Goal: Information Seeking & Learning: Learn about a topic

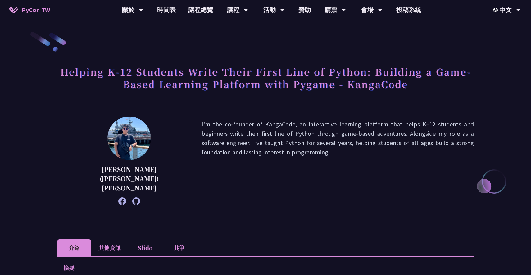
click at [248, 151] on p "I'm the co-founder of KangaCode, an interactive learning platform that helps K–…" at bounding box center [337, 160] width 272 height 82
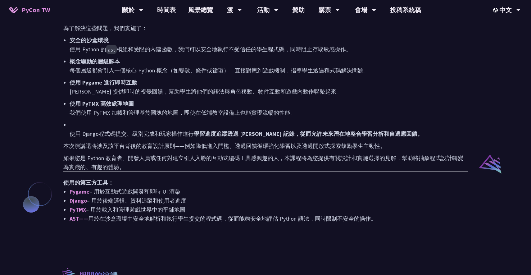
scroll to position [390, 0]
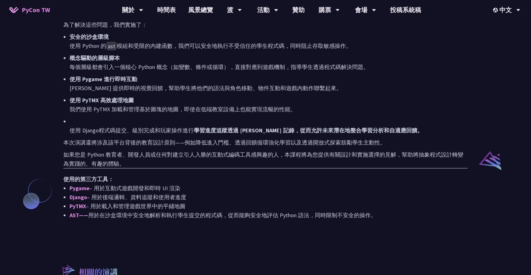
click at [182, 139] on font "本次演講還將涉及該平台背後的教育設計原則——例如降低進入門檻、透過回饋循環強化學習以及透過開放式探索鼓勵學生主動性。" at bounding box center [224, 142] width 322 height 7
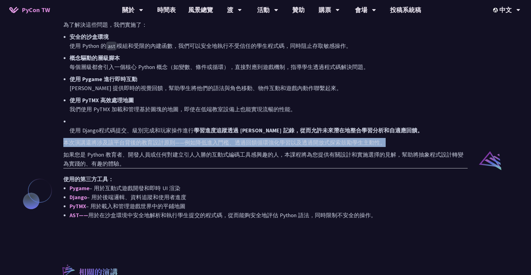
click at [182, 139] on font "本次演講還將涉及該平台背後的教育設計原則——例如降低進入門檻、透過回饋循環強化學習以及透過開放式探索鼓勵學生主動性。" at bounding box center [224, 142] width 322 height 7
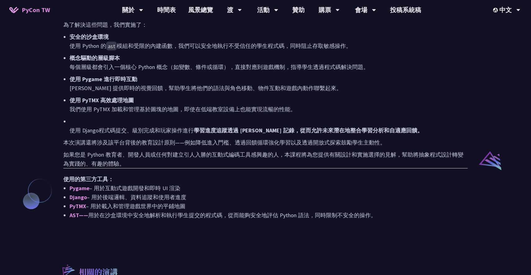
click at [180, 151] on font "如果您是 Python 教育者、開發人員或任何對建立引人入勝的互動式編碼工具感興趣的人，本課程將為您提供有關設計和實施選擇的見解，幫助將抽象程式設計轉變為實踐…" at bounding box center [263, 159] width 400 height 16
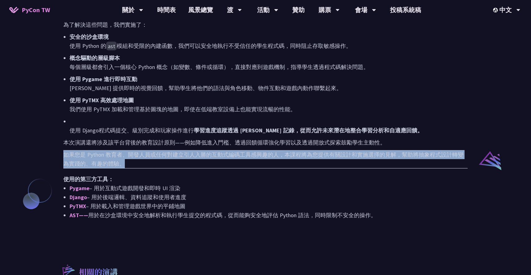
click at [180, 151] on font "如果您是 Python 教育者、開發人員或任何對建立引人入勝的互動式編碼工具感興趣的人，本課程將為您提供有關設計和實施選擇的見解，幫助將抽象程式設計轉變為實踐…" at bounding box center [263, 159] width 400 height 16
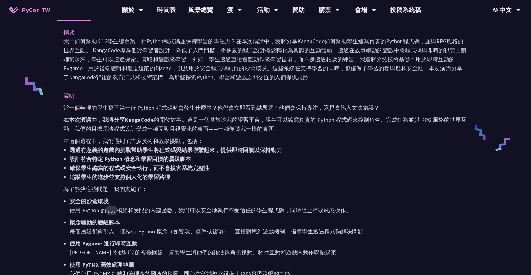
scroll to position [225, 0]
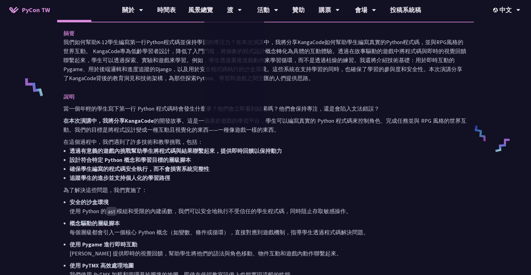
click at [165, 59] on font "我們如何幫助K-12學生編寫第一行Python程式碼並保持學習的專注力？在本次演講中，我將分享KangaCode如何幫助學生編寫真實的Python程式碼，並與…" at bounding box center [264, 59] width 403 height 43
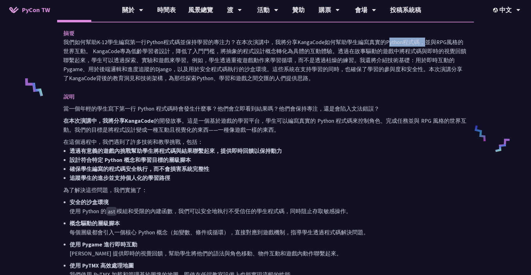
drag, startPoint x: 323, startPoint y: 33, endPoint x: 298, endPoint y: 33, distance: 25.4
click at [298, 38] on font "我們如何幫助K-12學生編寫第一行Python程式碼並保持學習的專注力？在本次演講中，我將分享KangaCode如何幫助學生編寫真實的Python程式碼，並與…" at bounding box center [264, 59] width 403 height 43
copy font "KangaCode"
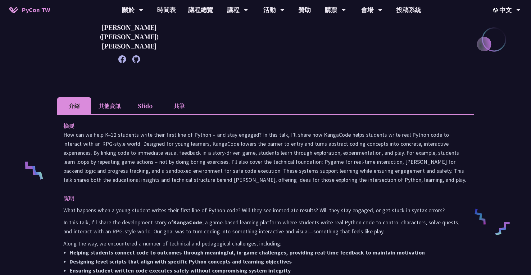
scroll to position [0, 0]
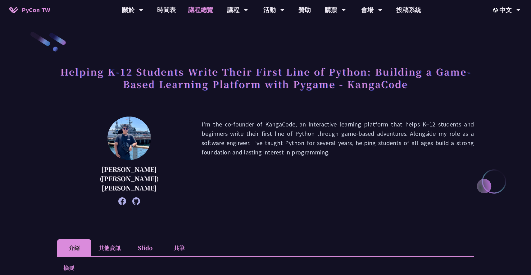
click at [205, 13] on link "議程總覽" at bounding box center [200, 10] width 37 height 20
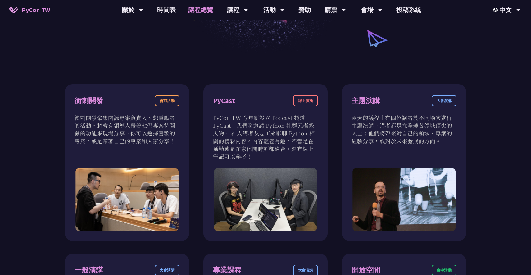
scroll to position [214, 0]
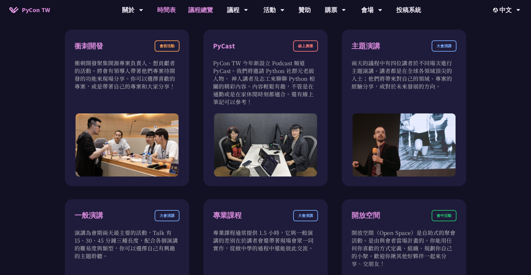
click at [169, 14] on link "時間表" at bounding box center [166, 10] width 31 height 20
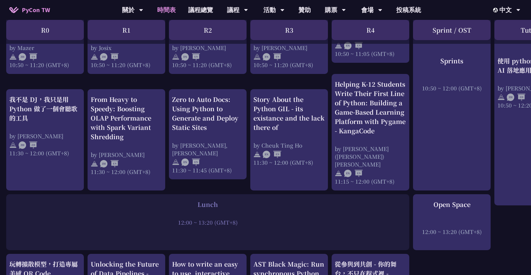
scroll to position [321, 0]
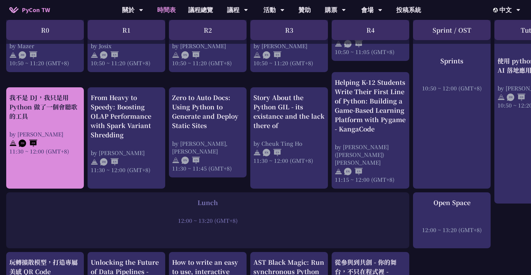
click at [66, 114] on div "我不是 DJ，我只是用 Python 做了一個會聽歌的工具" at bounding box center [44, 107] width 71 height 28
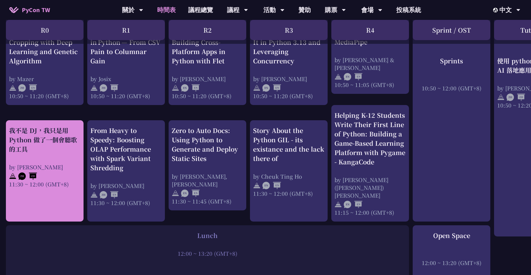
scroll to position [289, 1]
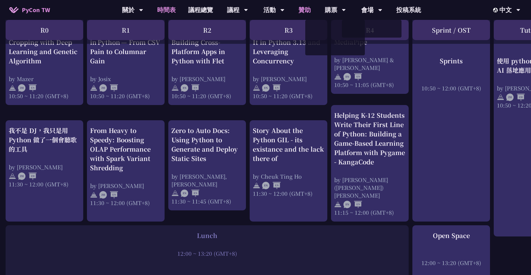
click at [306, 8] on link "贊助" at bounding box center [304, 10] width 25 height 20
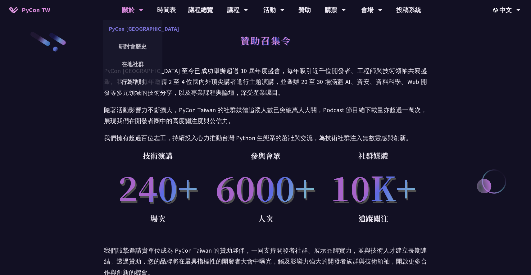
click at [132, 29] on link "PyCon [GEOGRAPHIC_DATA]" at bounding box center [133, 28] width 60 height 15
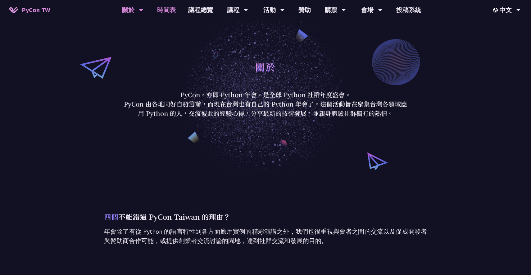
click at [172, 13] on link "時間表" at bounding box center [166, 10] width 31 height 20
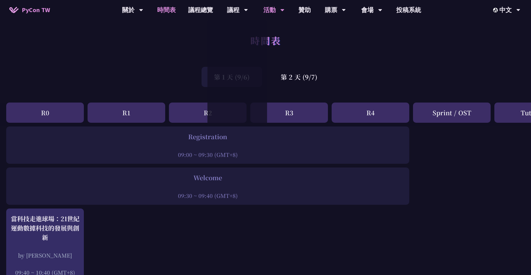
scroll to position [289, 0]
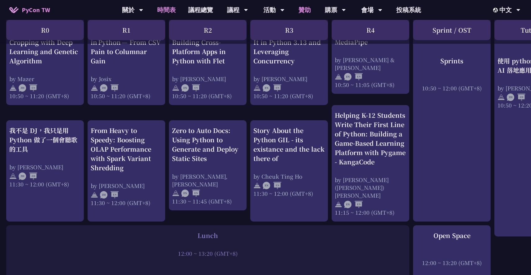
click at [299, 9] on link "贊助" at bounding box center [304, 10] width 25 height 20
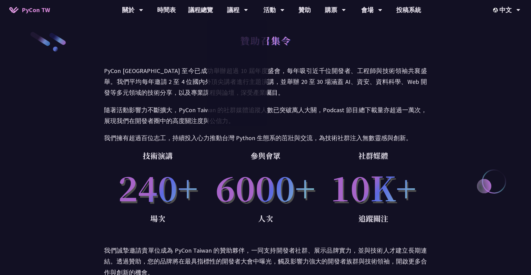
click at [385, 84] on p "PyCon Taiwan 至今已成功舉辦超過 10 屆年度盛會，每年吸引近千位開發者、工程師與技術領袖共襄盛舉。我們平均每年邀請 2 至 4 位國內外頂尖講者…" at bounding box center [265, 81] width 323 height 33
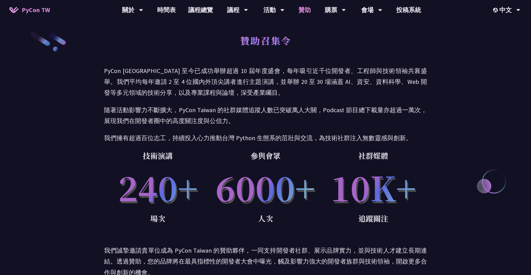
click at [310, 11] on link "贊助" at bounding box center [304, 10] width 25 height 20
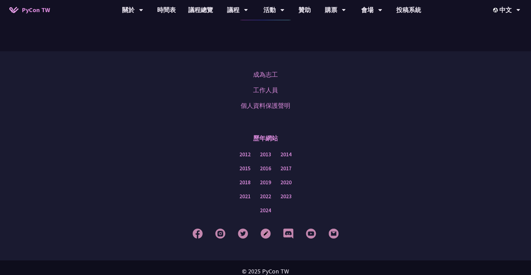
scroll to position [447, 0]
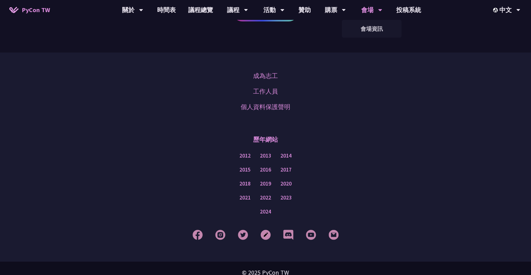
click at [358, 10] on div "會場 會場資訊" at bounding box center [371, 10] width 37 height 20
click at [332, 7] on div "購票" at bounding box center [335, 10] width 21 height 20
click at [171, 11] on link "時間表" at bounding box center [166, 10] width 31 height 20
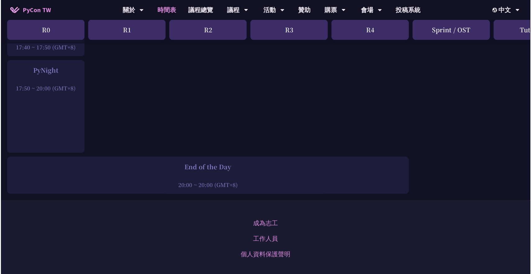
scroll to position [834, 0]
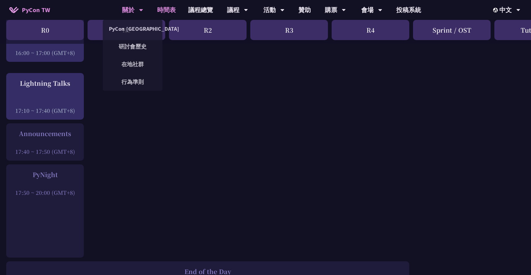
click at [130, 12] on div "關於" at bounding box center [132, 10] width 21 height 20
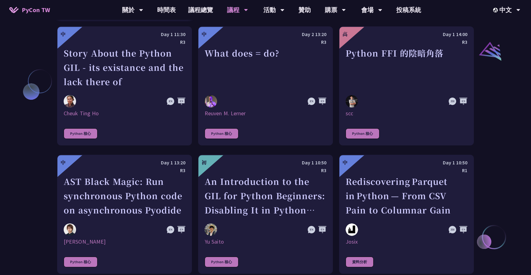
scroll to position [713, 0]
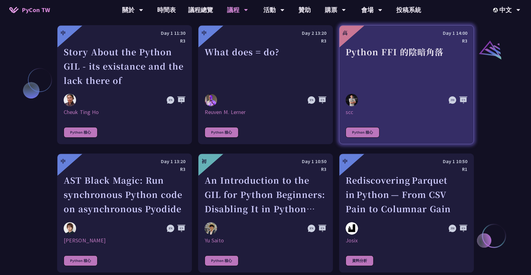
click at [406, 48] on div "Python FFI 的陰暗角落" at bounding box center [406, 66] width 122 height 43
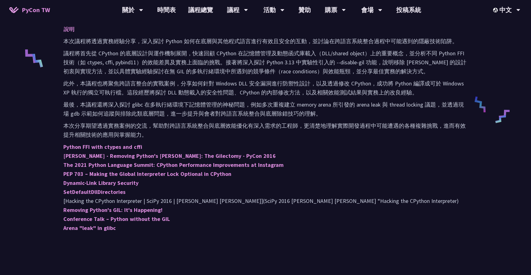
scroll to position [261, 0]
